Goal: Register for event/course

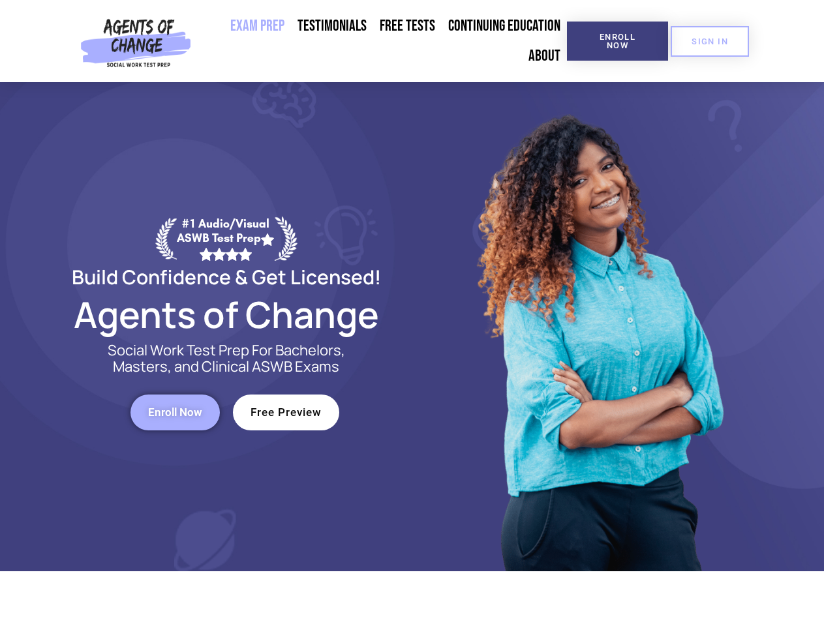
click at [412, 313] on div at bounding box center [598, 326] width 372 height 489
click at [617, 41] on span "Enroll Now" at bounding box center [617, 41] width 59 height 17
click at [710, 41] on span "SIGN IN" at bounding box center [709, 41] width 37 height 8
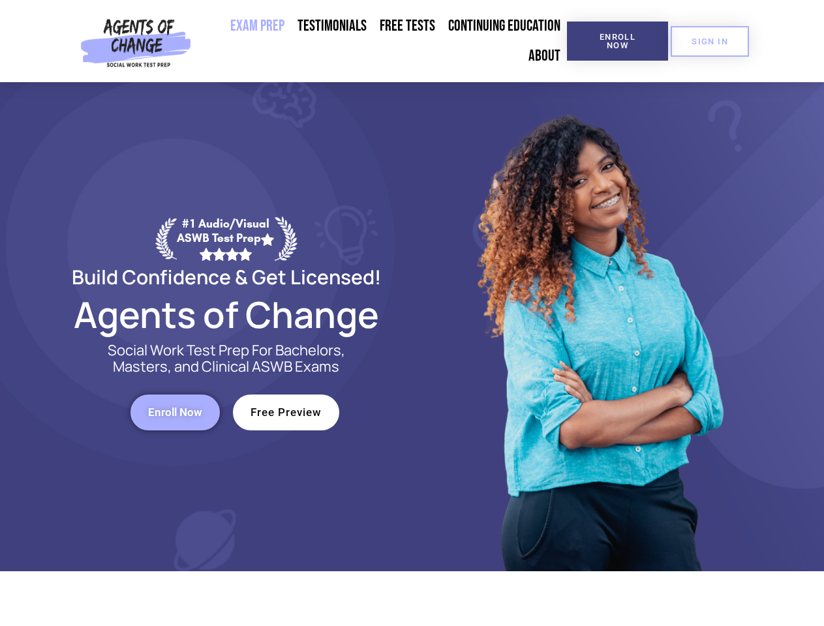
click at [175, 412] on span "Enroll Now" at bounding box center [175, 412] width 54 height 11
click at [286, 412] on span "Free Preview" at bounding box center [285, 412] width 71 height 11
